Goal: Information Seeking & Learning: Learn about a topic

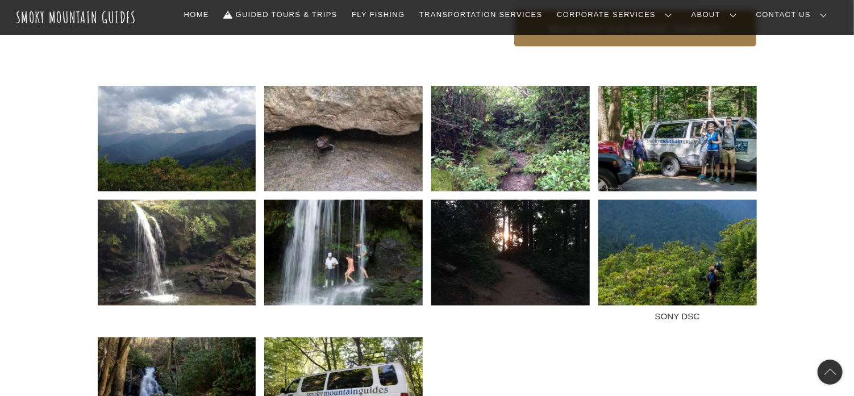
scroll to position [758, 0]
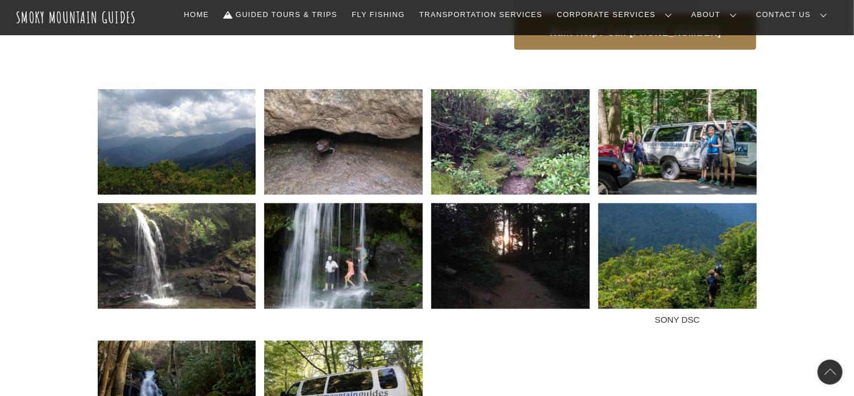
click at [385, 248] on img at bounding box center [343, 256] width 159 height 106
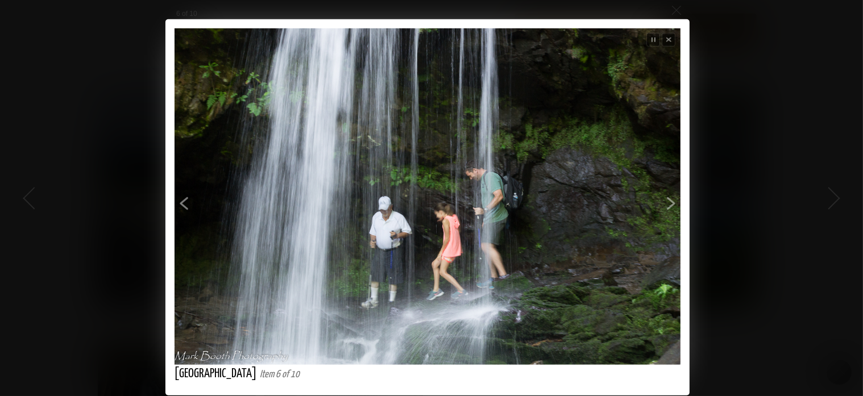
drag, startPoint x: 455, startPoint y: 216, endPoint x: 412, endPoint y: 195, distance: 47.5
click at [412, 195] on img at bounding box center [427, 196] width 506 height 336
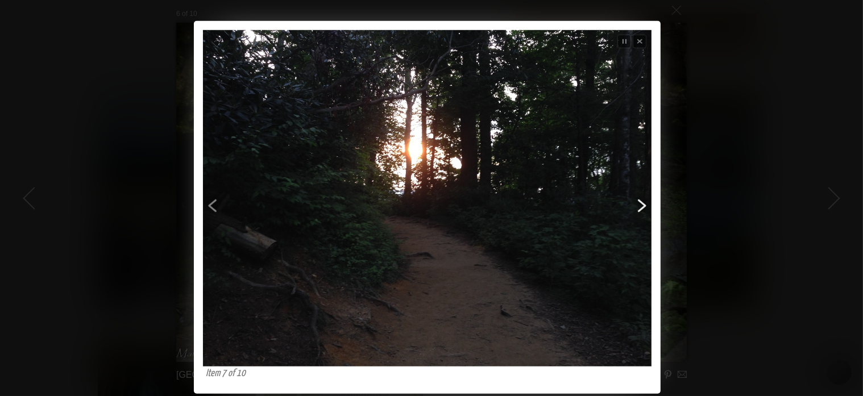
click at [631, 207] on span "Next" at bounding box center [548, 216] width 202 height 239
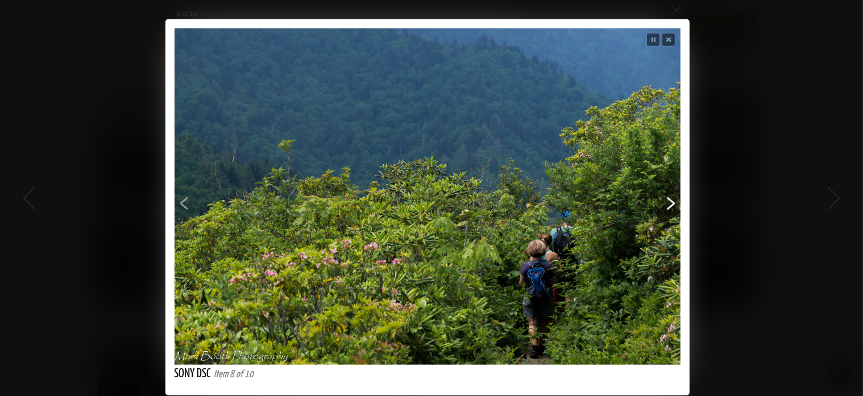
click at [667, 206] on span "Next" at bounding box center [564, 214] width 228 height 239
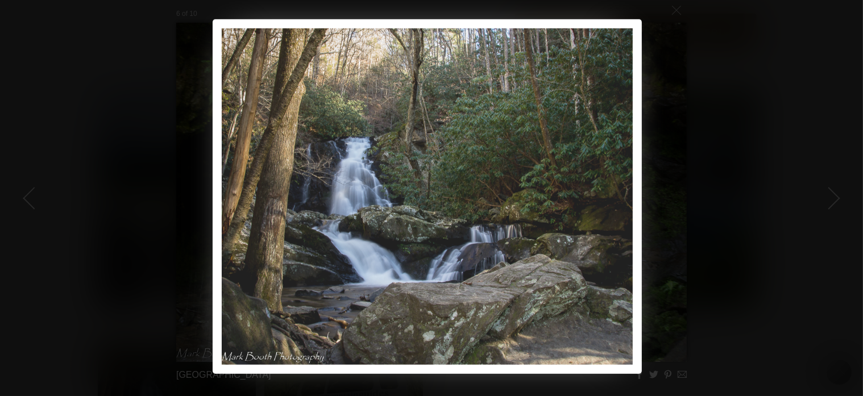
click at [741, 132] on div "Previous Next Close Stop slideshow Loading [GEOGRAPHIC_DATA] Item 9 of 10 Previ…" at bounding box center [427, 196] width 854 height 355
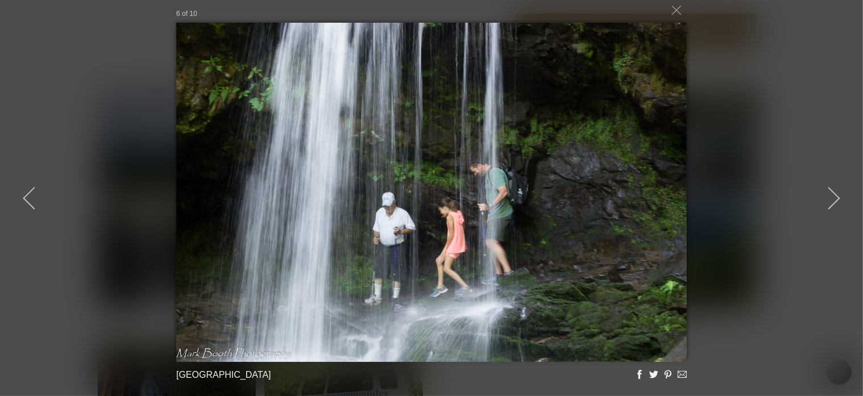
click at [112, 201] on div "6 of 10 [GEOGRAPHIC_DATA] Loading..." at bounding box center [431, 198] width 863 height 396
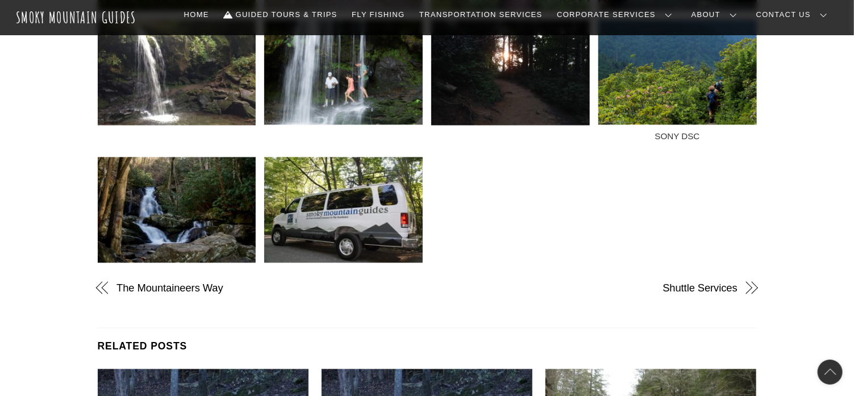
scroll to position [947, 0]
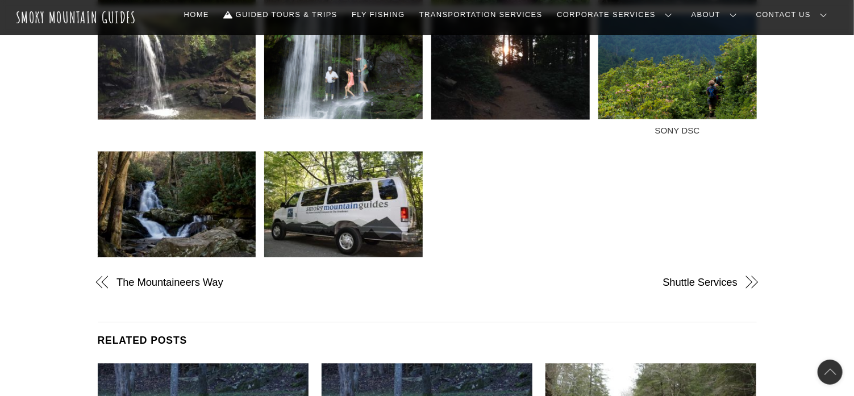
click at [156, 239] on img at bounding box center [177, 205] width 159 height 106
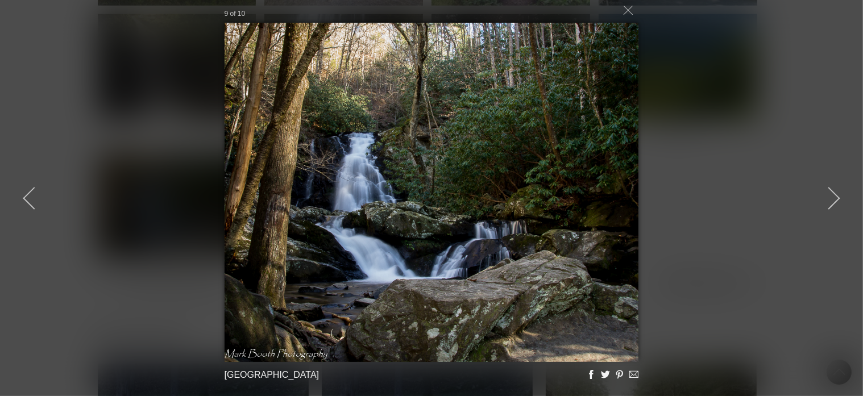
click at [88, 52] on div "9 of 10 [GEOGRAPHIC_DATA] Loading..." at bounding box center [431, 198] width 863 height 396
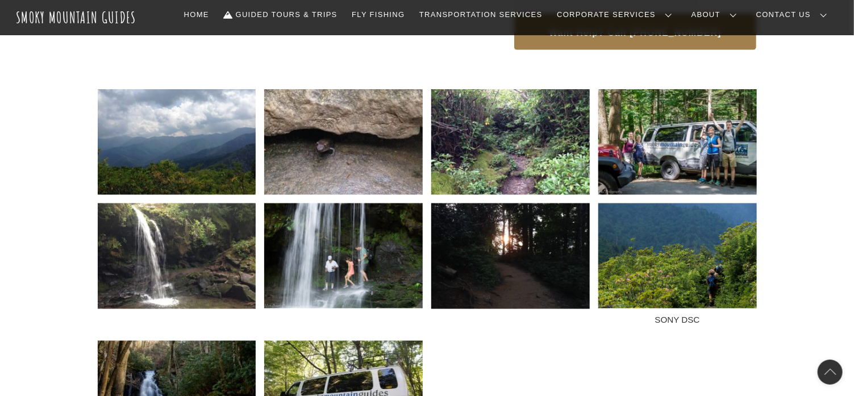
scroll to position [947, 0]
